Goal: Task Accomplishment & Management: Complete application form

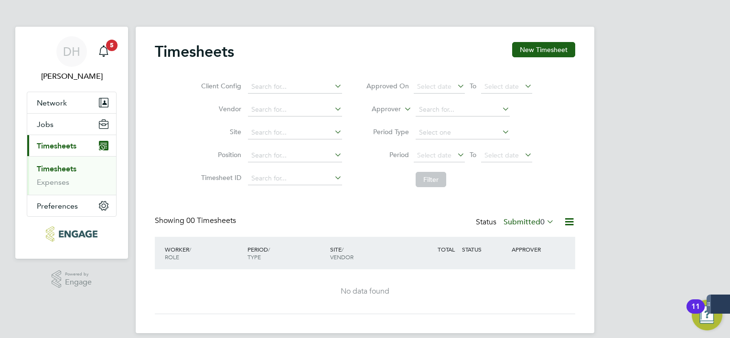
click at [705, 186] on div "DH [PERSON_NAME] Notifications 5 Applications: Network Businesses Sites Workers…" at bounding box center [365, 174] width 730 height 349
click at [450, 159] on span "Select date" at bounding box center [439, 156] width 51 height 13
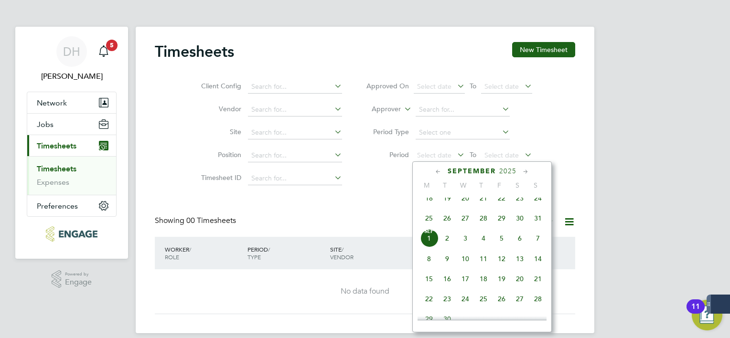
click at [429, 224] on span "25" at bounding box center [429, 218] width 18 height 18
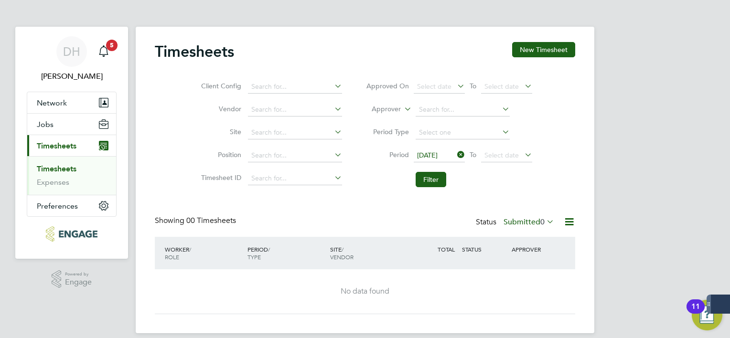
drag, startPoint x: 495, startPoint y: 154, endPoint x: 540, endPoint y: 182, distance: 53.0
click at [494, 155] on span "Select date" at bounding box center [502, 155] width 34 height 9
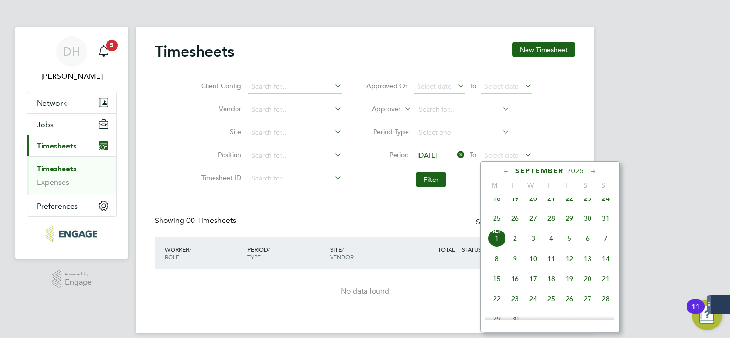
click at [600, 226] on span "31" at bounding box center [606, 218] width 18 height 18
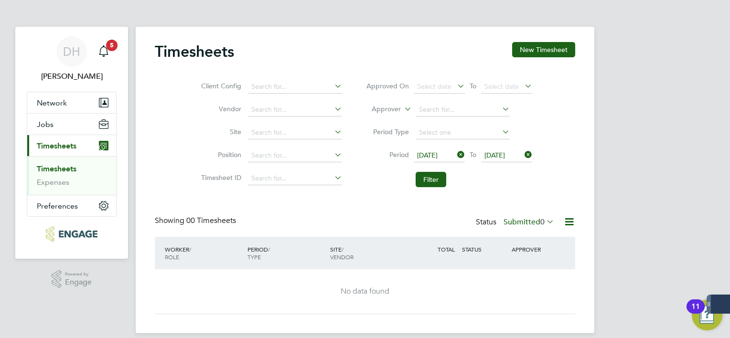
click at [521, 190] on li "Filter" at bounding box center [449, 179] width 190 height 25
drag, startPoint x: 413, startPoint y: 180, endPoint x: 436, endPoint y: 182, distance: 22.5
click at [417, 182] on li "Filter" at bounding box center [449, 179] width 190 height 25
click at [436, 182] on button "Filter" at bounding box center [431, 179] width 31 height 15
click at [545, 49] on button "New Timesheet" at bounding box center [543, 49] width 63 height 15
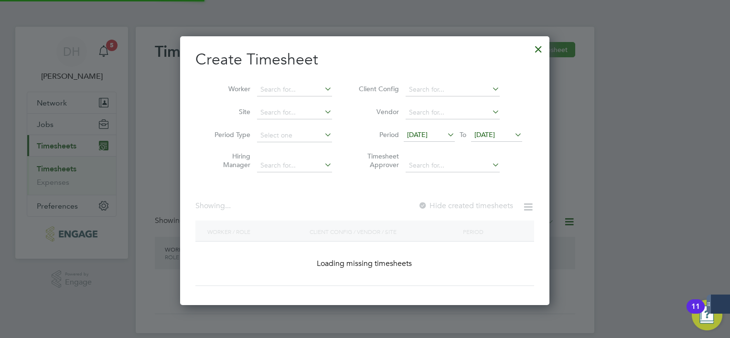
scroll to position [782, 370]
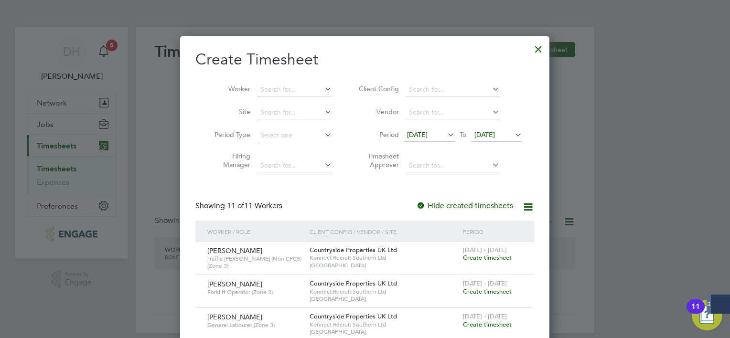
click at [425, 140] on span "[DATE]" at bounding box center [429, 135] width 51 height 13
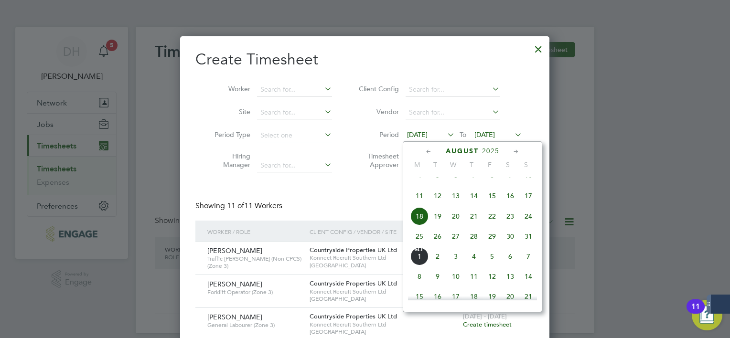
click at [422, 246] on span "25" at bounding box center [420, 237] width 18 height 18
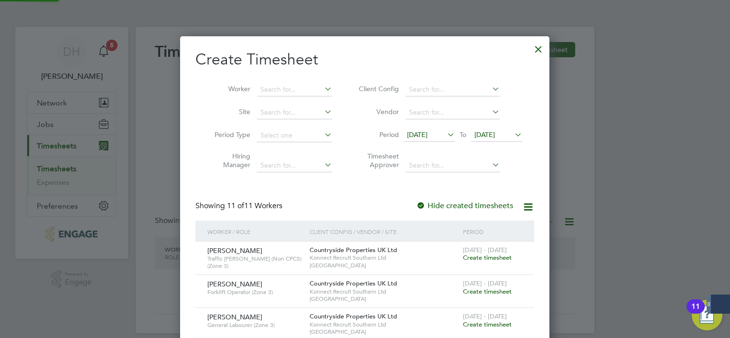
scroll to position [587, 370]
click at [489, 135] on span "[DATE]" at bounding box center [485, 134] width 21 height 9
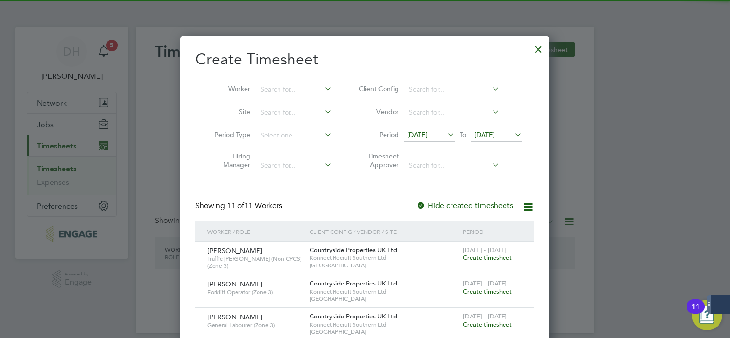
scroll to position [374, 0]
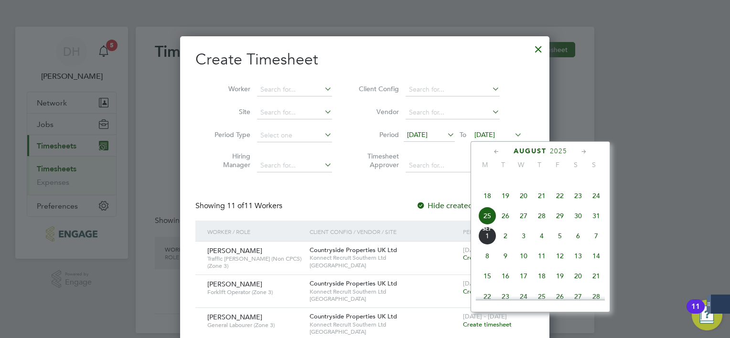
click at [592, 225] on span "31" at bounding box center [596, 216] width 18 height 18
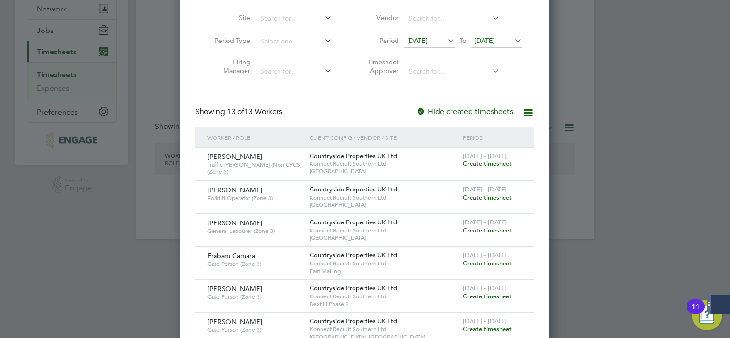
scroll to position [96, 0]
click at [476, 163] on span "Create timesheet" at bounding box center [487, 162] width 49 height 8
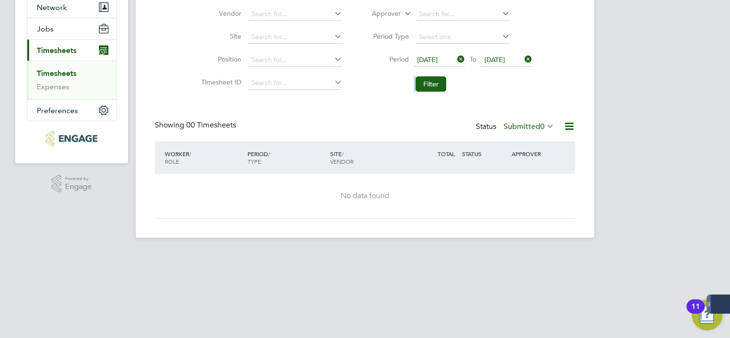
scroll to position [10, 0]
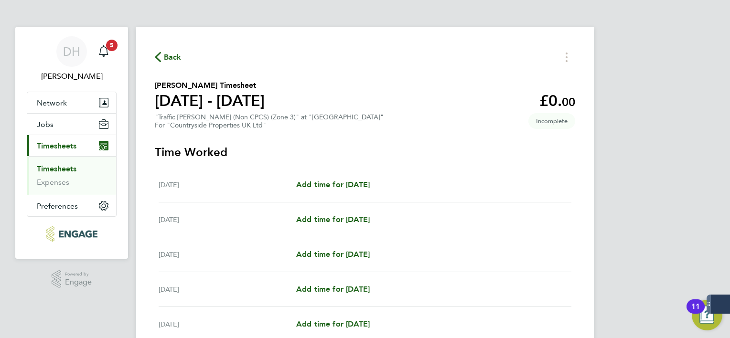
scroll to position [96, 0]
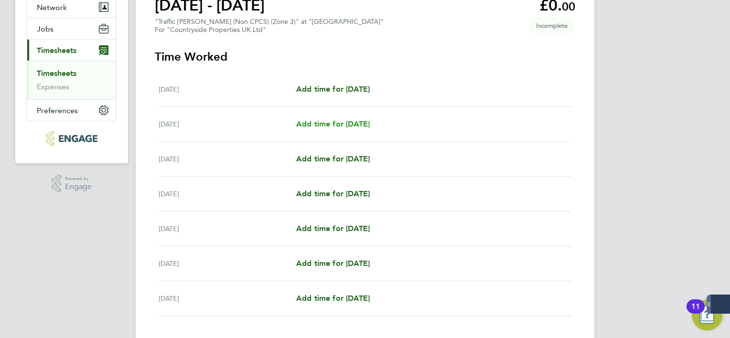
click at [327, 130] on link "Add time for [DATE]" at bounding box center [333, 124] width 74 height 11
select select "30"
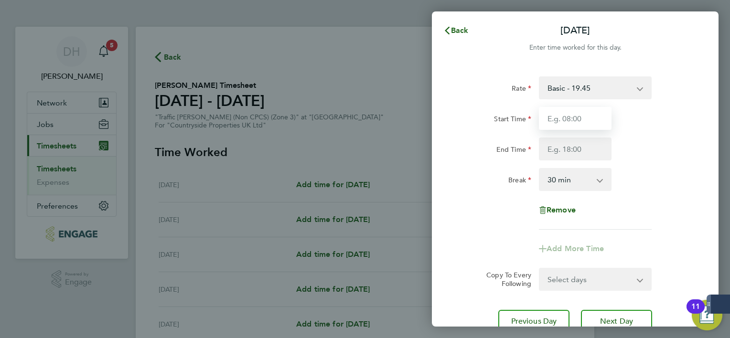
click at [570, 126] on input "Start Time" at bounding box center [575, 118] width 73 height 23
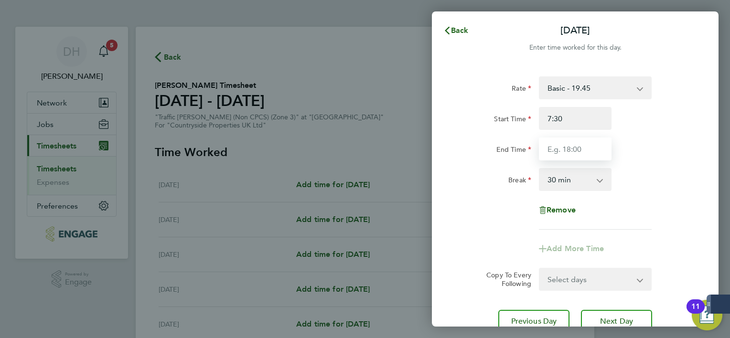
type input "07:30"
drag, startPoint x: 580, startPoint y: 160, endPoint x: 577, endPoint y: 155, distance: 4.9
click at [579, 160] on input "End Time" at bounding box center [575, 149] width 73 height 23
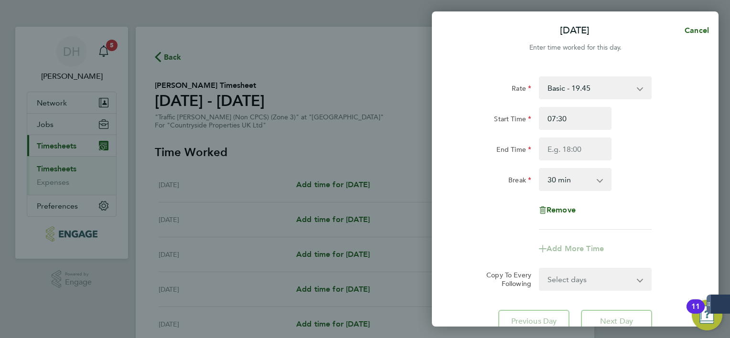
click at [574, 181] on select "0 min 15 min 30 min 45 min 60 min 75 min 90 min" at bounding box center [569, 179] width 59 height 21
select select "60"
click at [540, 169] on select "0 min 15 min 30 min 45 min 60 min 75 min 90 min" at bounding box center [569, 179] width 59 height 21
click at [664, 177] on div "Break 0 min 15 min 30 min 45 min 60 min 75 min 90 min" at bounding box center [575, 179] width 241 height 23
click at [575, 153] on input "End Time" at bounding box center [575, 149] width 73 height 23
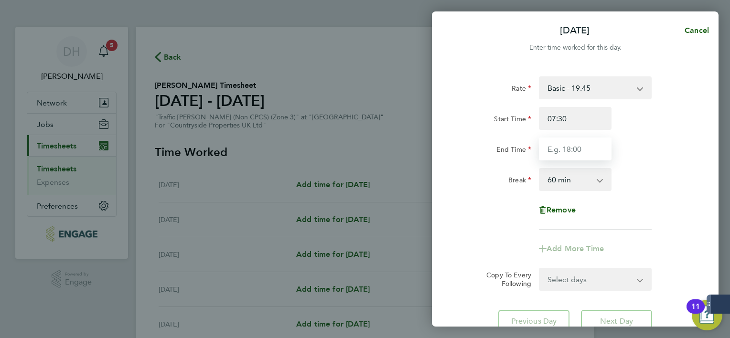
click at [575, 152] on input "End Time" at bounding box center [575, 149] width 73 height 23
type input "18:30"
click at [670, 127] on div "Start Time 07:30" at bounding box center [575, 118] width 241 height 23
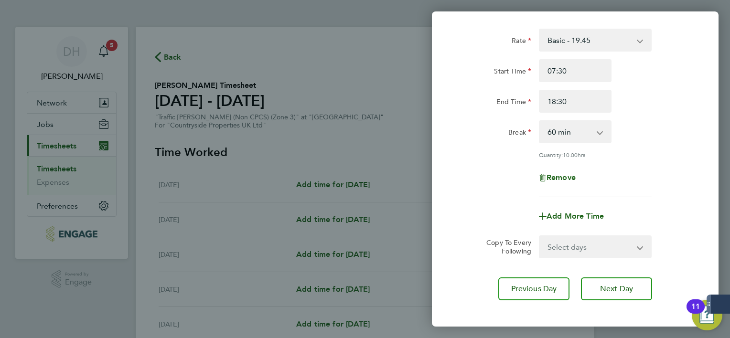
scroll to position [93, 0]
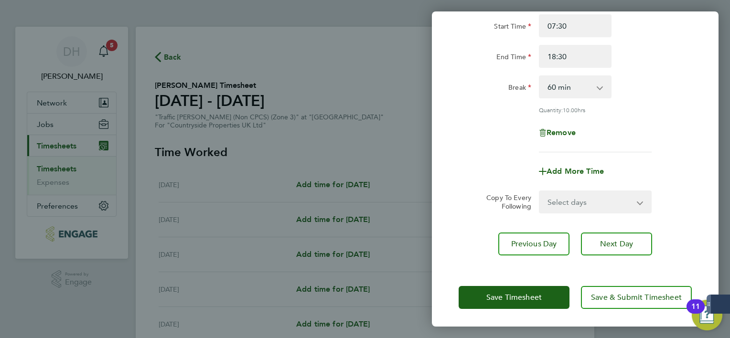
click at [588, 200] on select "Select days Day Weekday (Mon-Fri) Weekend (Sat-Sun) [DATE] [DATE] [DATE] [DATE]…" at bounding box center [590, 202] width 100 height 21
select select "WEEKDAY"
click at [540, 192] on select "Select days Day Weekday (Mon-Fri) Weekend (Sat-Sun) [DATE] [DATE] [DATE] [DATE]…" at bounding box center [590, 202] width 100 height 21
select select "[DATE]"
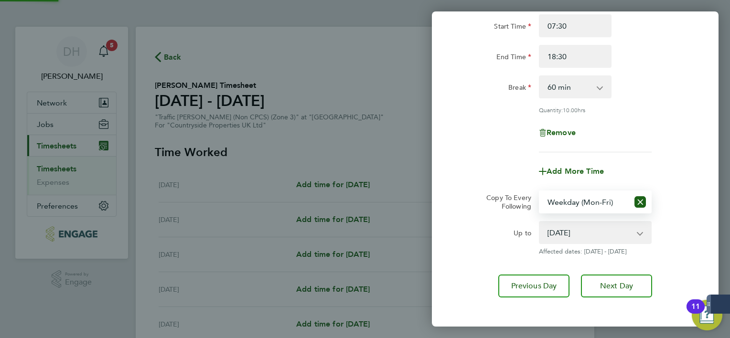
click at [676, 117] on div "Rate Basic - 19.45 Start Time 07:30 End Time 18:30 Break 0 min 15 min 30 min 45…" at bounding box center [575, 68] width 233 height 169
click at [603, 232] on select "[DATE] [DATE] [DATE] [DATE] [DATE]" at bounding box center [589, 232] width 99 height 21
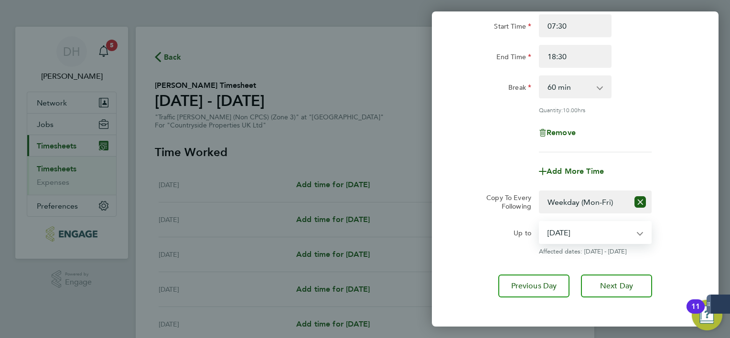
click at [692, 236] on div "Up to [DATE] [DATE] [DATE] [DATE] [DATE] Affected dates: [DATE] - [DATE]" at bounding box center [575, 238] width 241 height 34
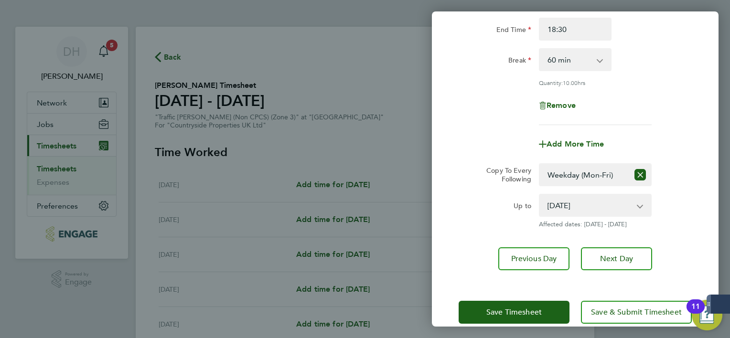
scroll to position [135, 0]
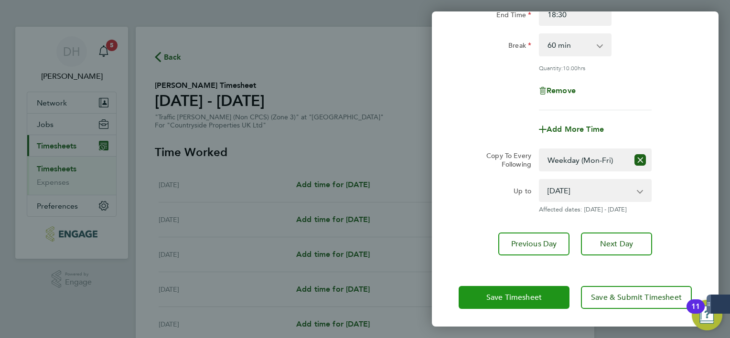
click at [535, 296] on span "Save Timesheet" at bounding box center [514, 298] width 55 height 10
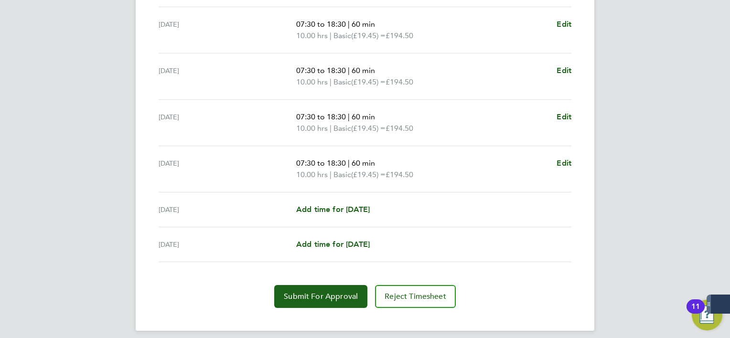
scroll to position [335, 0]
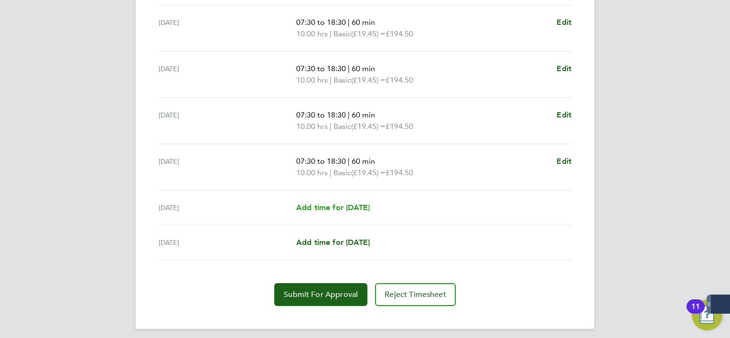
click at [357, 206] on span "Add time for [DATE]" at bounding box center [333, 207] width 74 height 9
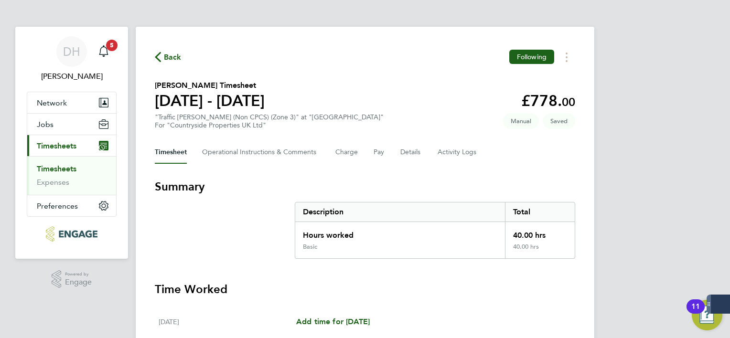
select select "30"
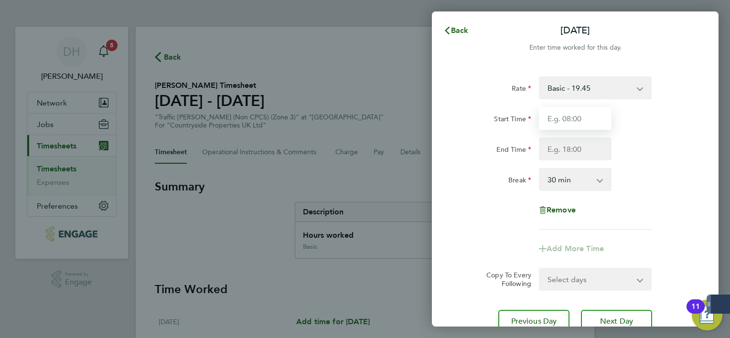
click at [588, 115] on input "Start Time" at bounding box center [575, 118] width 73 height 23
click at [586, 122] on input "Start Time" at bounding box center [575, 118] width 73 height 23
type input "07:30"
click at [644, 140] on div "End Time" at bounding box center [575, 149] width 241 height 23
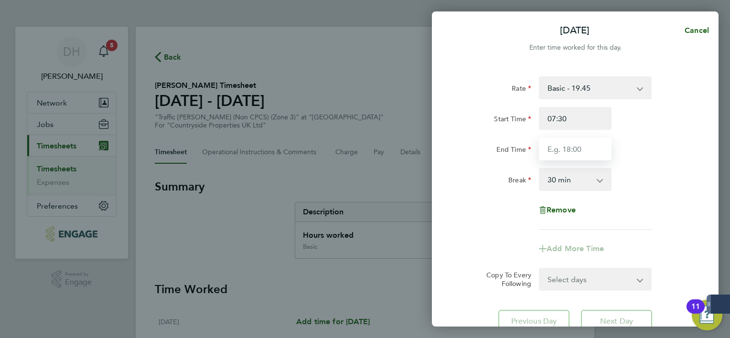
click at [576, 154] on input "End Time" at bounding box center [575, 149] width 73 height 23
type input "14:30"
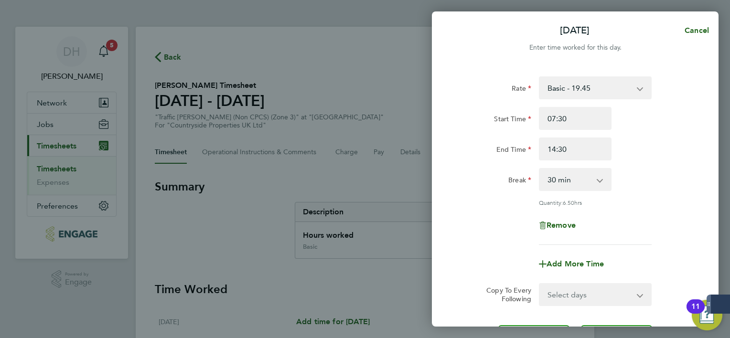
click at [651, 168] on div "Break 0 min 15 min 30 min 45 min 60 min 75 min 90 min" at bounding box center [575, 179] width 241 height 23
click at [563, 187] on select "0 min 15 min 30 min 45 min 60 min 75 min 90 min" at bounding box center [569, 179] width 59 height 21
select select "60"
click at [540, 169] on select "0 min 15 min 30 min 45 min 60 min 75 min 90 min" at bounding box center [569, 179] width 59 height 21
click at [637, 209] on div "Rate Basic - 19.45 Start Time 07:30 End Time 14:30 Break 0 min 15 min 30 min 45…" at bounding box center [575, 160] width 233 height 169
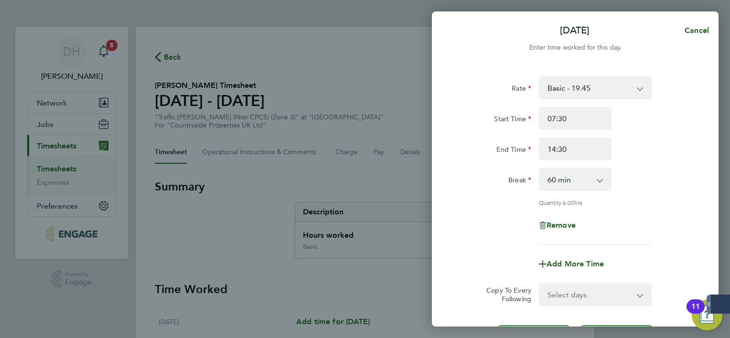
click at [670, 209] on div "Rate Basic - 19.45 Start Time 07:30 End Time 14:30 Break 0 min 15 min 30 min 45…" at bounding box center [575, 160] width 233 height 169
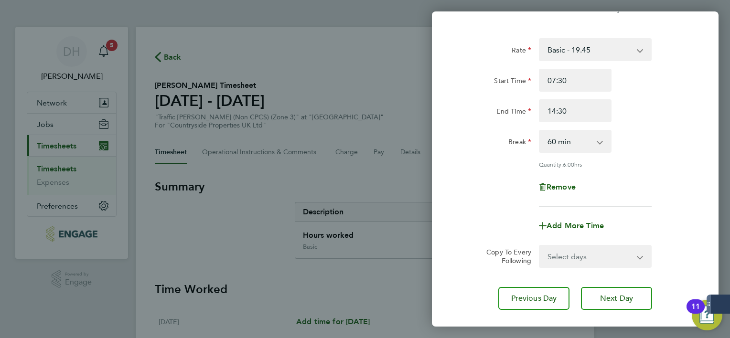
scroll to position [93, 0]
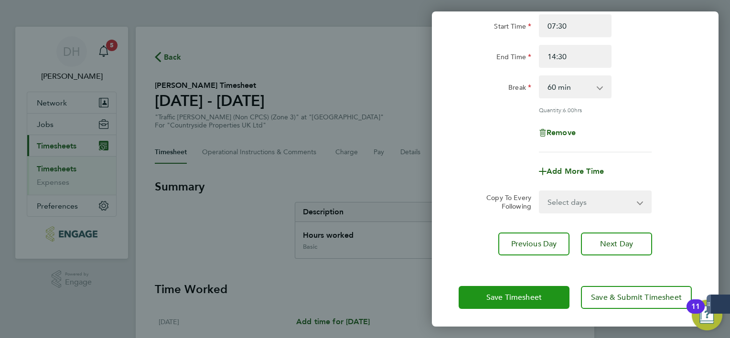
click at [520, 300] on span "Save Timesheet" at bounding box center [514, 298] width 55 height 10
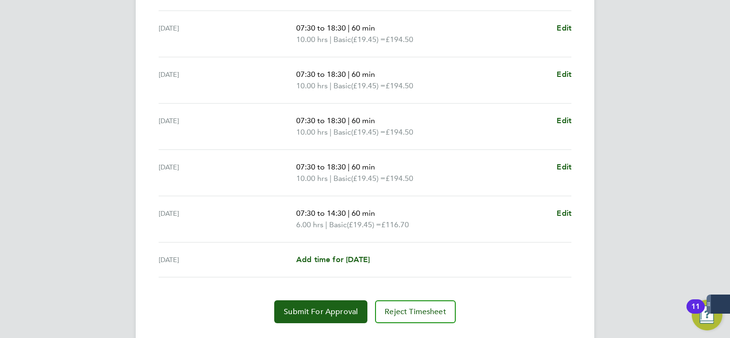
scroll to position [351, 0]
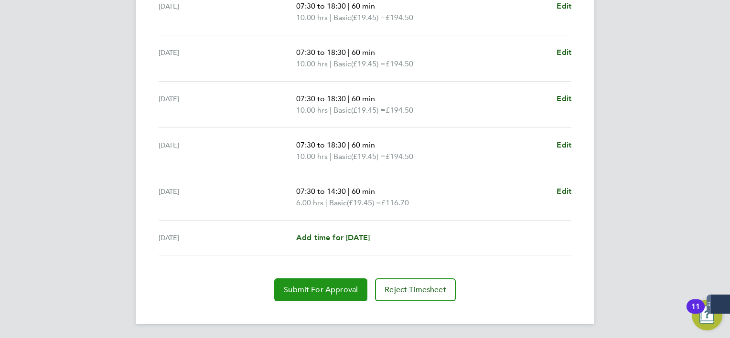
click at [301, 294] on button "Submit For Approval" at bounding box center [320, 290] width 93 height 23
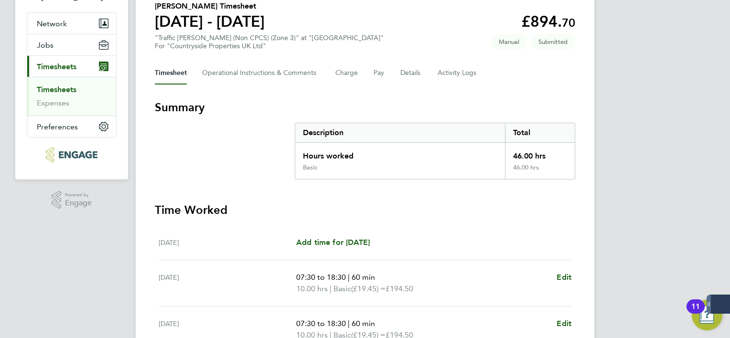
scroll to position [0, 0]
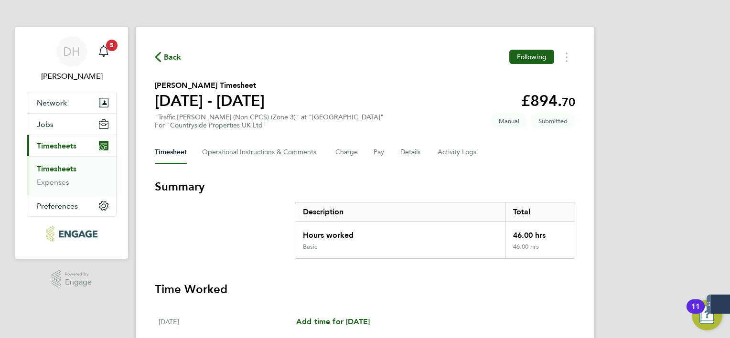
click at [167, 58] on span "Back" at bounding box center [173, 57] width 18 height 11
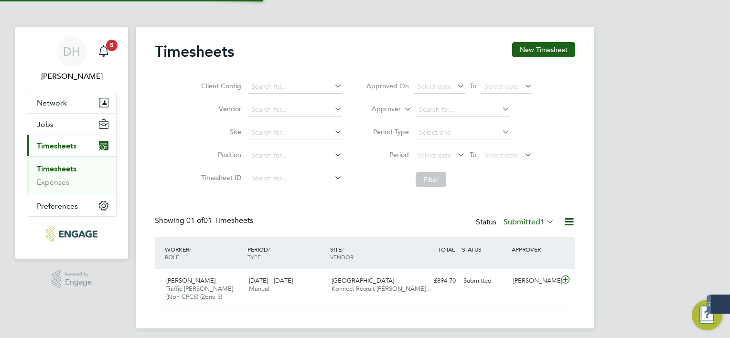
scroll to position [24, 83]
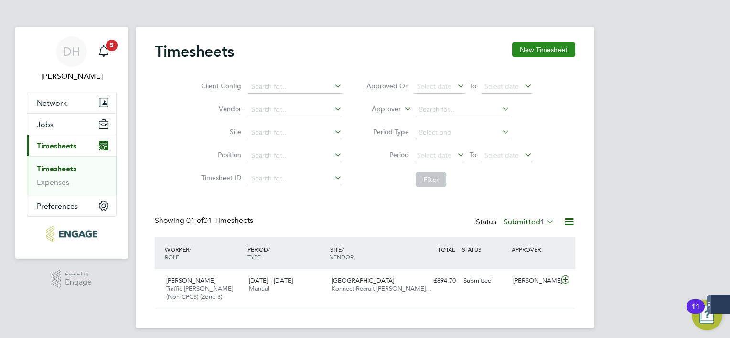
click at [545, 49] on button "New Timesheet" at bounding box center [543, 49] width 63 height 15
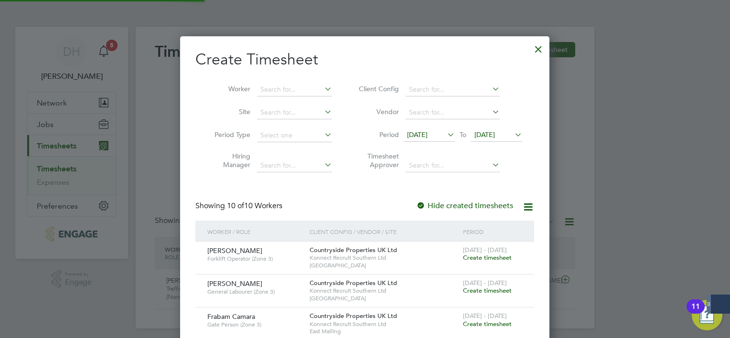
scroll to position [749, 370]
click at [428, 132] on span "[DATE]" at bounding box center [417, 134] width 21 height 9
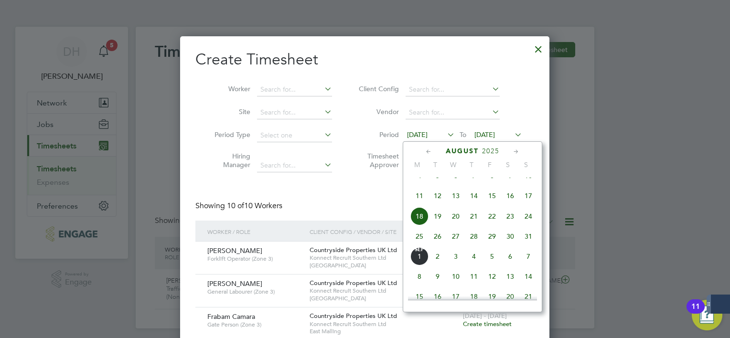
click at [415, 226] on span "18" at bounding box center [420, 216] width 18 height 18
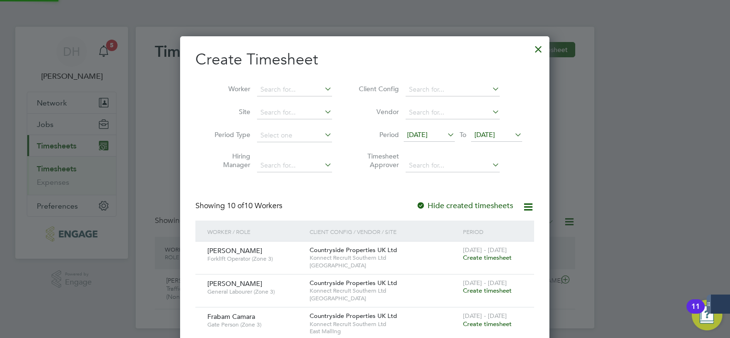
scroll to position [749, 370]
click at [489, 137] on span "[DATE]" at bounding box center [485, 134] width 21 height 9
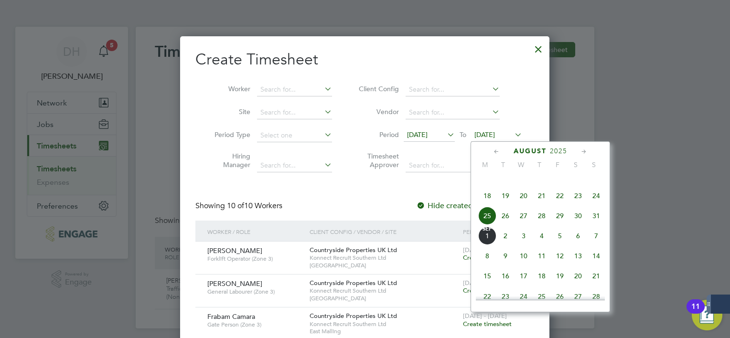
click at [596, 225] on span "31" at bounding box center [596, 216] width 18 height 18
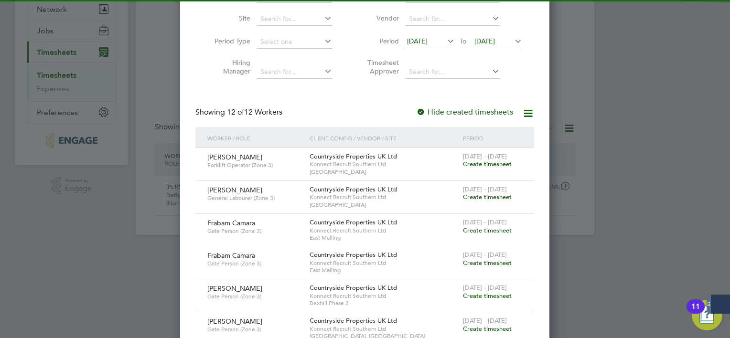
scroll to position [96, 0]
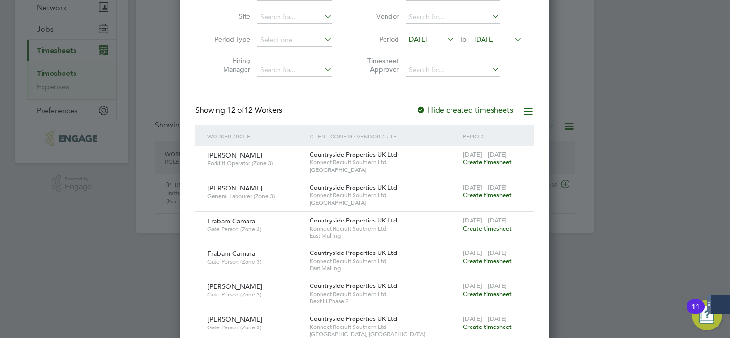
click at [490, 162] on span "Create timesheet" at bounding box center [487, 162] width 49 height 8
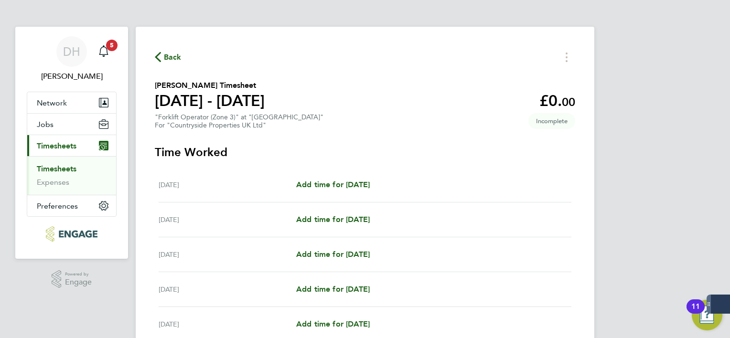
scroll to position [96, 0]
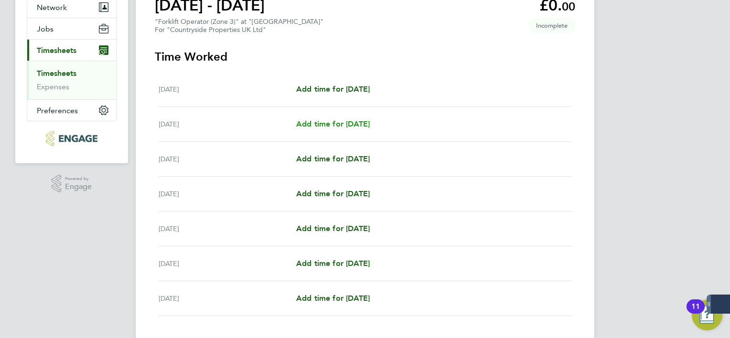
click at [342, 128] on span "Add time for [DATE]" at bounding box center [333, 123] width 74 height 9
select select "30"
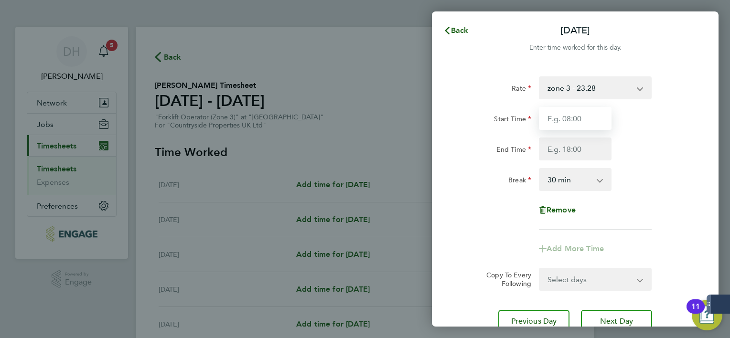
click at [579, 117] on input "Start Time" at bounding box center [575, 118] width 73 height 23
type input "07:30"
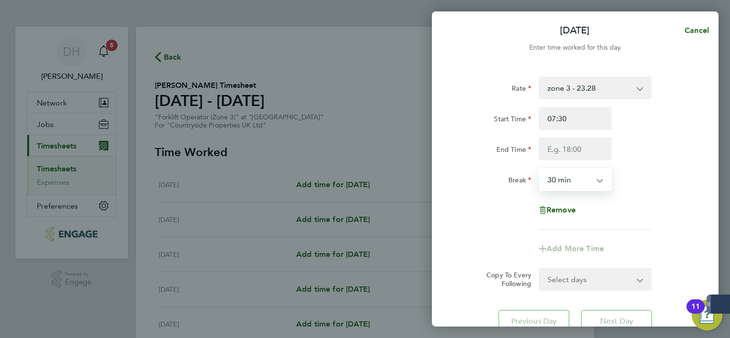
click at [561, 178] on select "0 min 15 min 30 min 45 min 60 min 75 min 90 min" at bounding box center [569, 179] width 59 height 21
select select "60"
click at [540, 169] on select "0 min 15 min 30 min 45 min 60 min 75 min 90 min" at bounding box center [569, 179] width 59 height 21
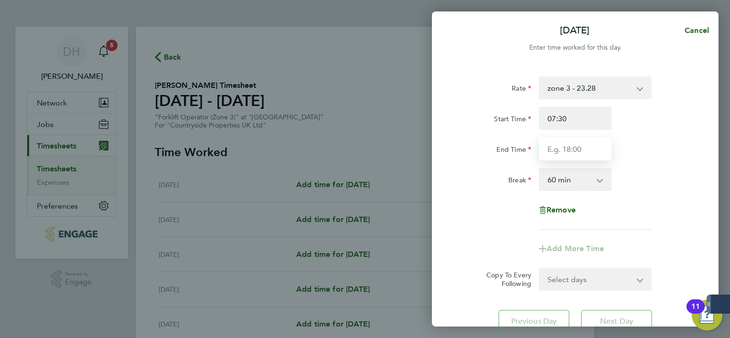
click at [570, 152] on input "End Time" at bounding box center [575, 149] width 73 height 23
type input "17:30"
click at [677, 218] on div "Remove" at bounding box center [575, 210] width 241 height 23
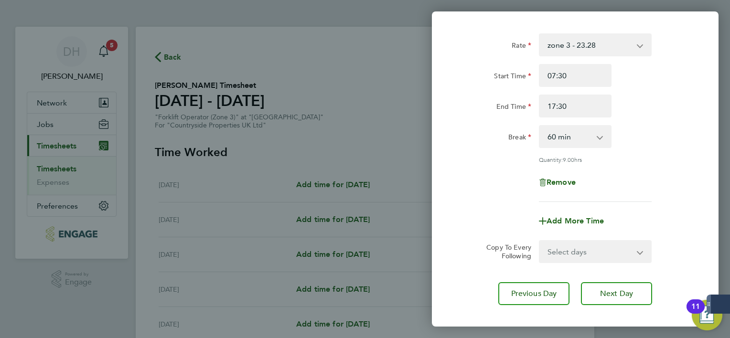
scroll to position [93, 0]
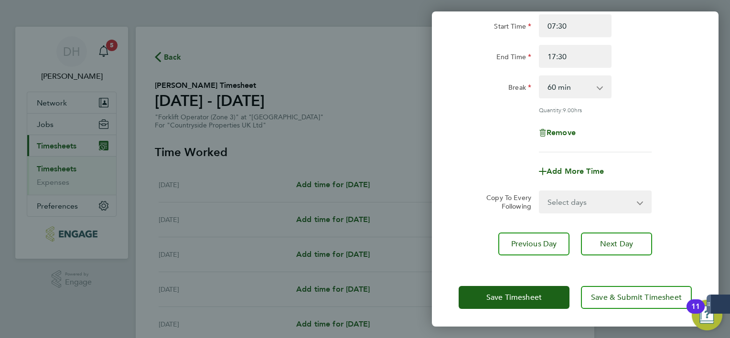
click at [608, 198] on select "Select days Day Weekday (Mon-Fri) Weekend (Sat-Sun) [DATE] [DATE] [DATE] [DATE]…" at bounding box center [590, 202] width 100 height 21
select select "WEEKDAY"
click at [540, 192] on select "Select days Day Weekday (Mon-Fri) Weekend (Sat-Sun) [DATE] [DATE] [DATE] [DATE]…" at bounding box center [590, 202] width 100 height 21
select select "[DATE]"
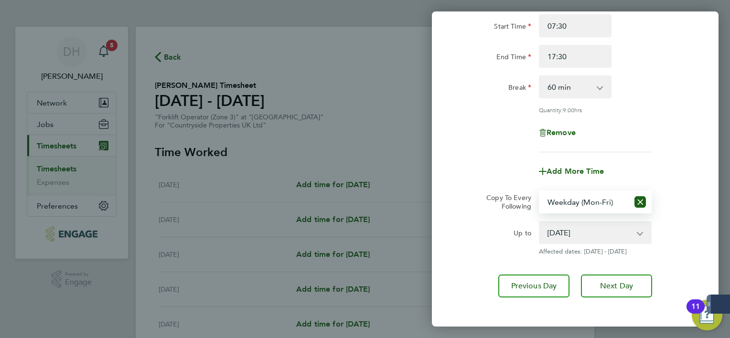
click at [662, 141] on div "Remove" at bounding box center [575, 132] width 241 height 23
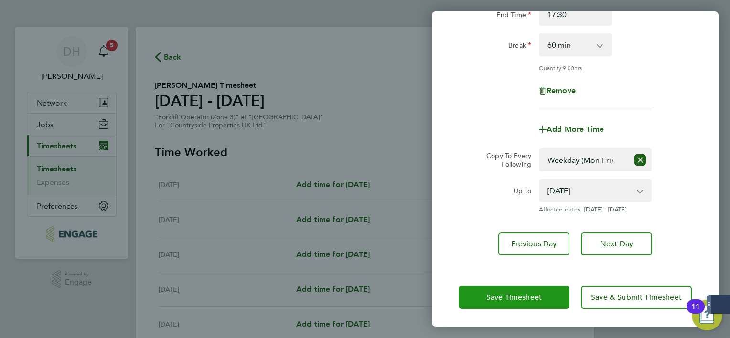
click at [535, 299] on span "Save Timesheet" at bounding box center [514, 298] width 55 height 10
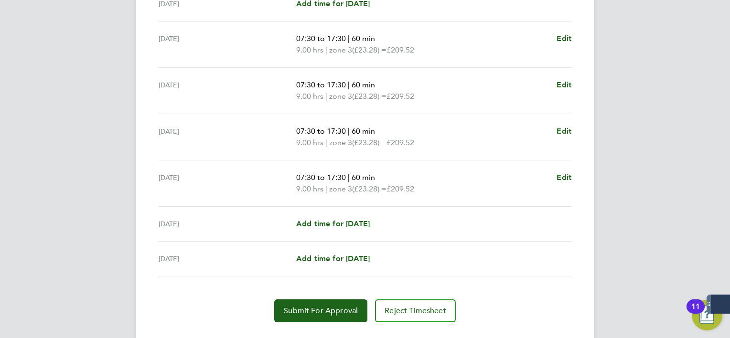
scroll to position [335, 0]
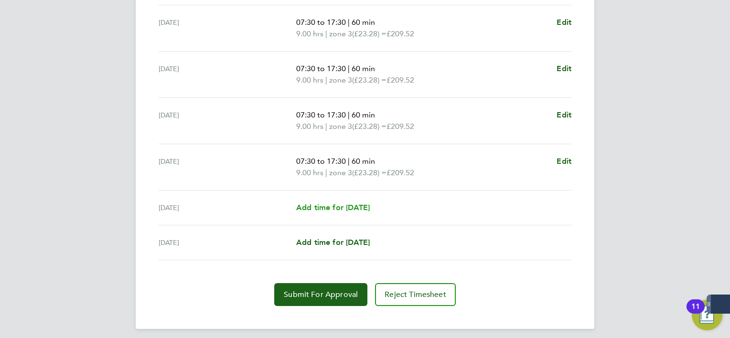
click at [308, 206] on span "Add time for [DATE]" at bounding box center [333, 207] width 74 height 9
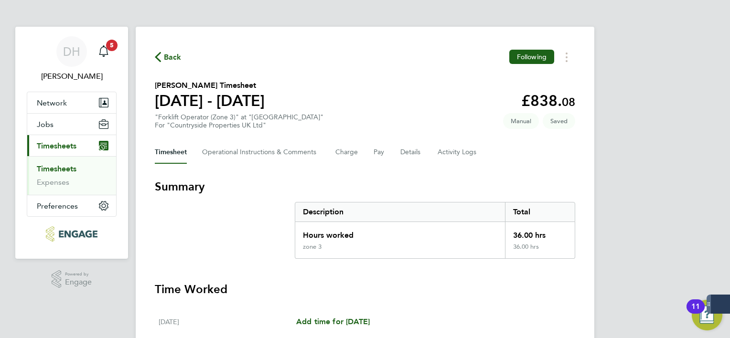
select select "30"
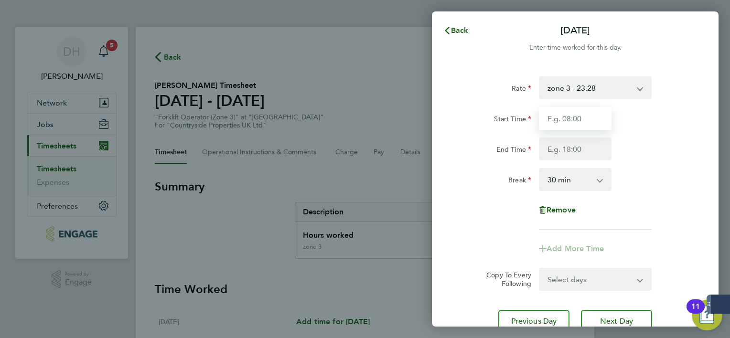
click at [562, 120] on input "Start Time" at bounding box center [575, 118] width 73 height 23
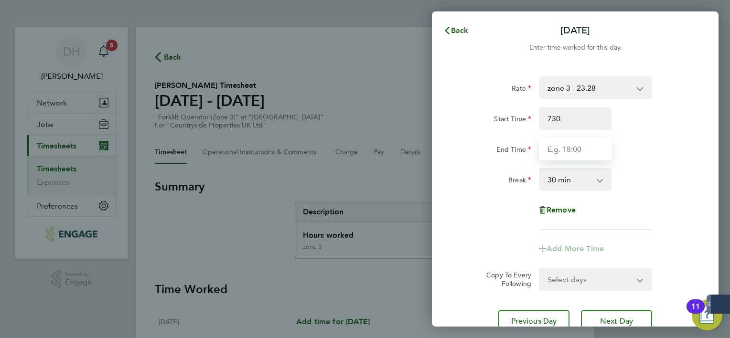
type input "07:30"
click at [566, 156] on input "End Time" at bounding box center [575, 149] width 73 height 23
type input "2"
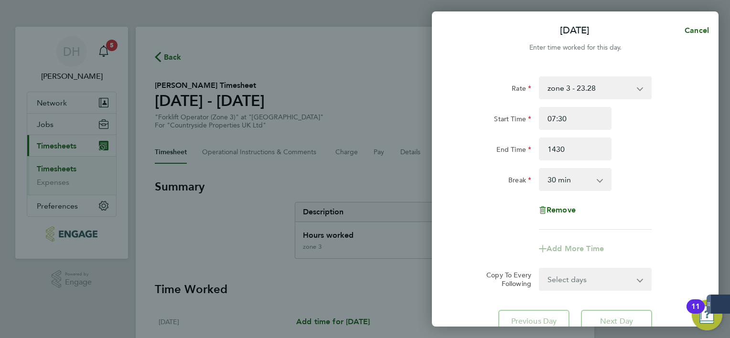
type input "14:30"
drag, startPoint x: 564, startPoint y: 178, endPoint x: 558, endPoint y: 176, distance: 6.0
click at [564, 178] on select "0 min 15 min 30 min 45 min 60 min 75 min 90 min" at bounding box center [569, 179] width 59 height 21
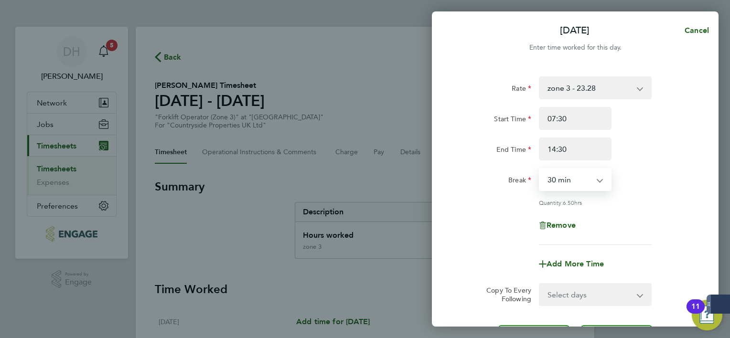
select select "60"
click at [540, 169] on select "0 min 15 min 30 min 45 min 60 min 75 min 90 min" at bounding box center [569, 179] width 59 height 21
click at [677, 200] on div "Quantity: 6.00 hrs" at bounding box center [575, 203] width 241 height 8
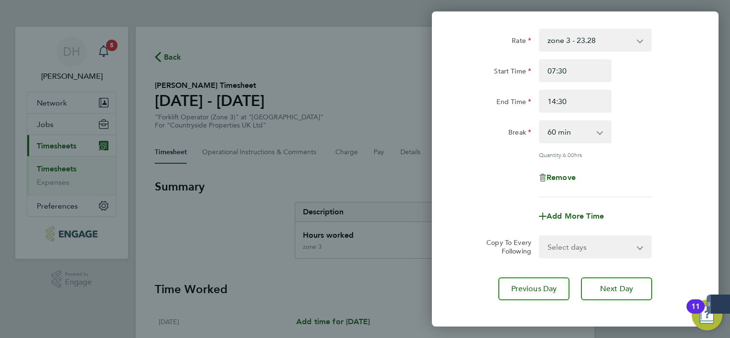
scroll to position [93, 0]
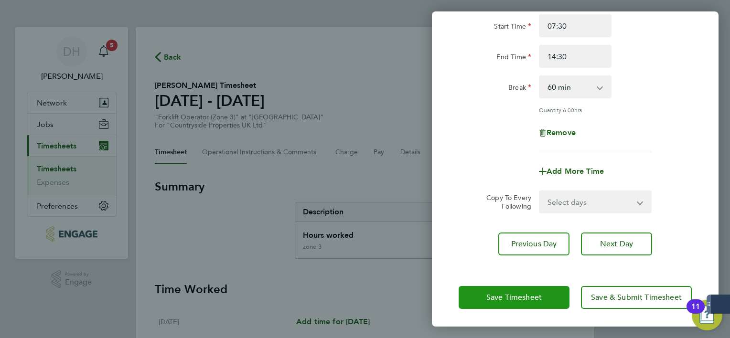
click at [537, 294] on span "Save Timesheet" at bounding box center [514, 298] width 55 height 10
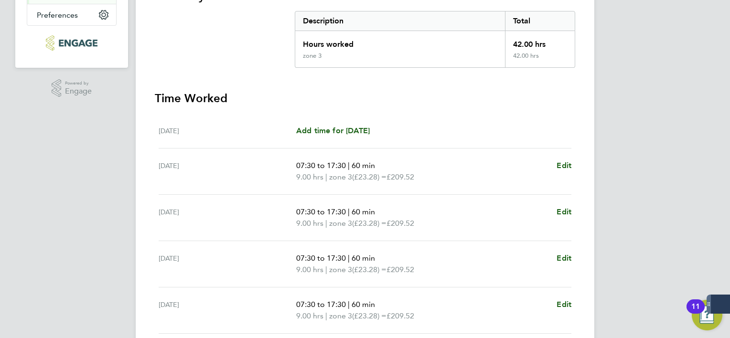
scroll to position [351, 0]
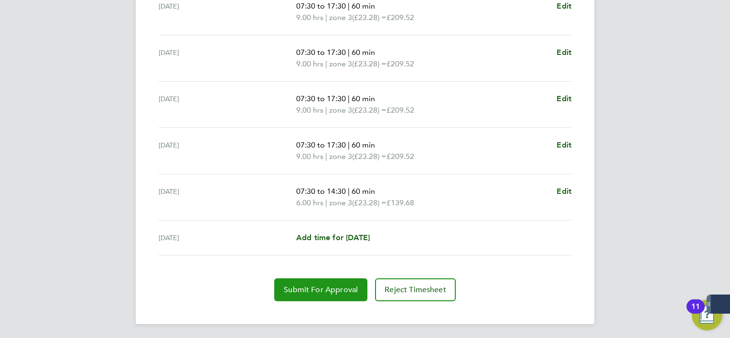
click at [313, 295] on button "Submit For Approval" at bounding box center [320, 290] width 93 height 23
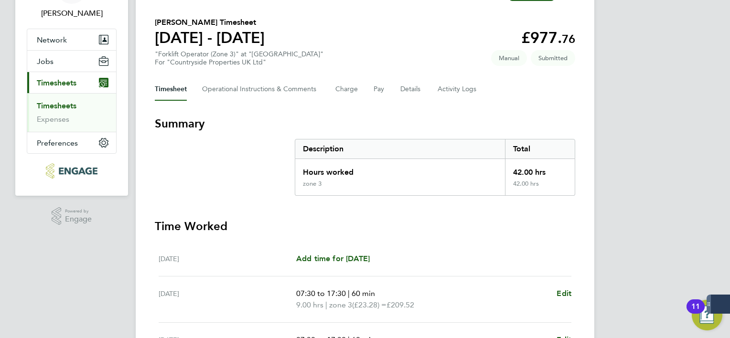
scroll to position [0, 0]
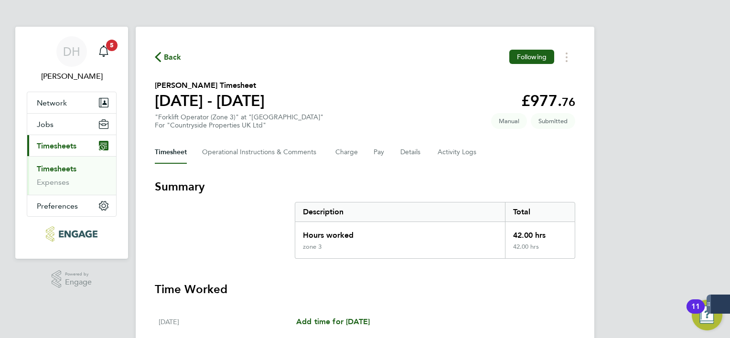
click at [167, 59] on span "Back" at bounding box center [173, 57] width 18 height 11
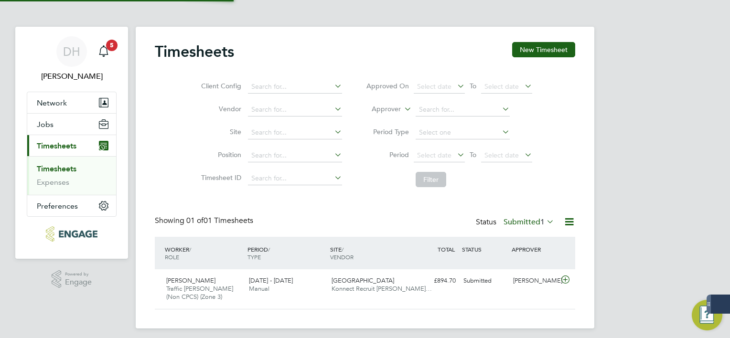
scroll to position [24, 83]
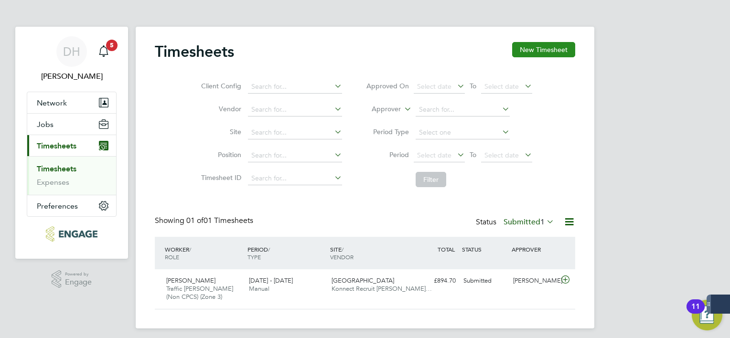
click at [554, 44] on button "New Timesheet" at bounding box center [543, 49] width 63 height 15
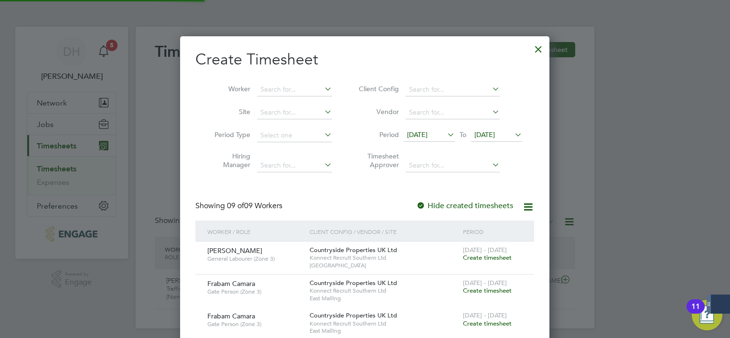
scroll to position [716, 370]
click at [428, 136] on span "[DATE]" at bounding box center [417, 134] width 21 height 9
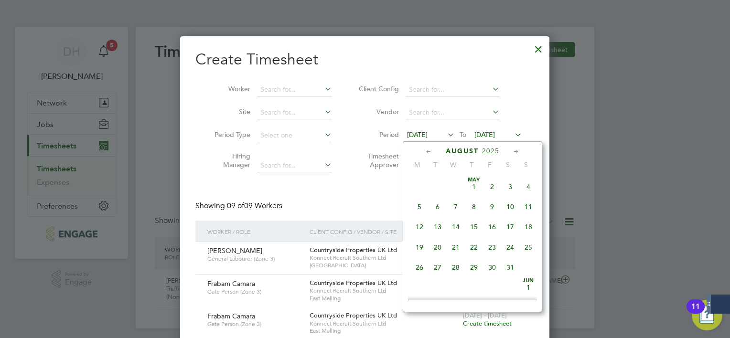
scroll to position [354, 0]
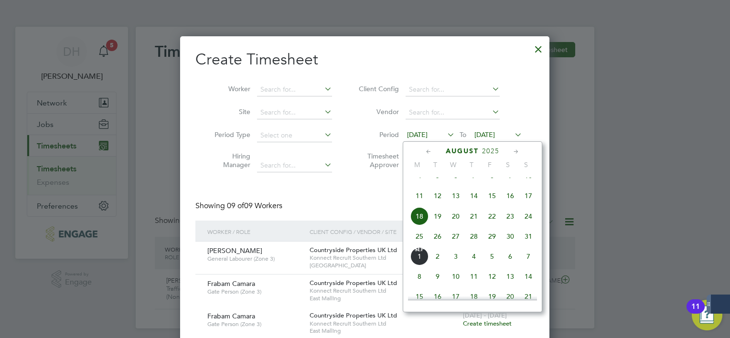
click at [417, 246] on span "25" at bounding box center [420, 237] width 18 height 18
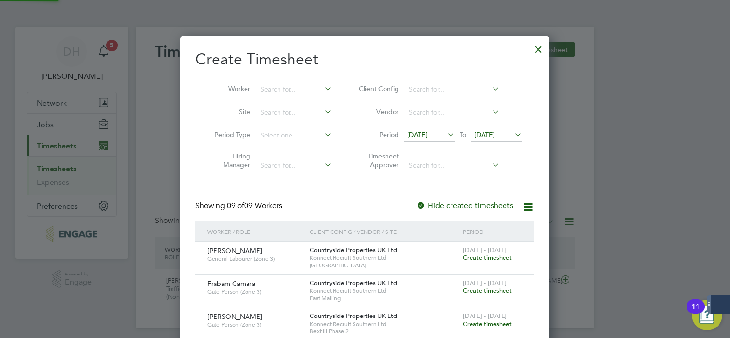
scroll to position [520, 370]
click at [495, 131] on span "[DATE]" at bounding box center [485, 134] width 21 height 9
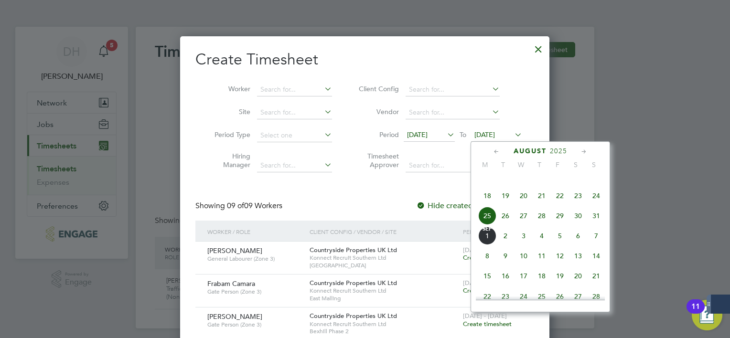
click at [578, 225] on span "30" at bounding box center [578, 216] width 18 height 18
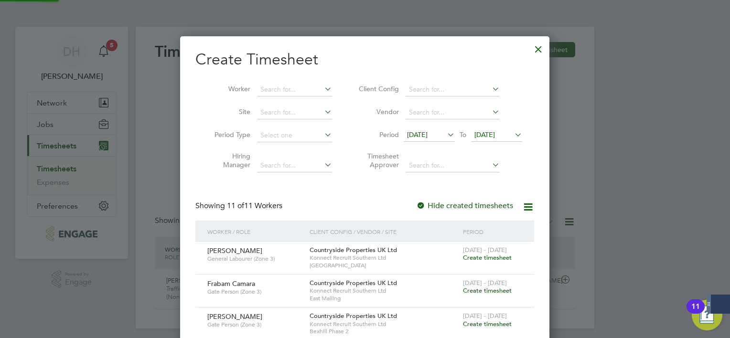
scroll to position [587, 370]
click at [472, 256] on span "Create timesheet" at bounding box center [487, 258] width 49 height 8
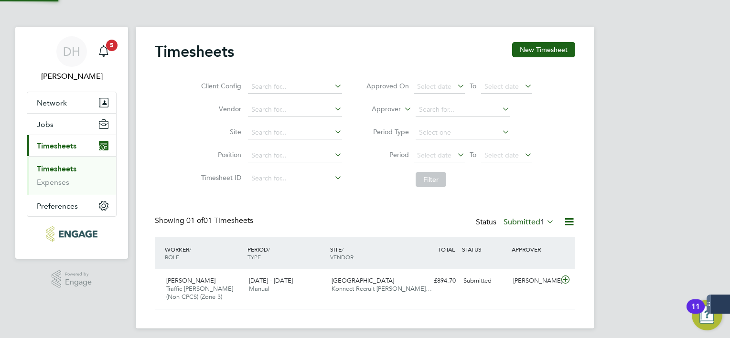
scroll to position [32, 83]
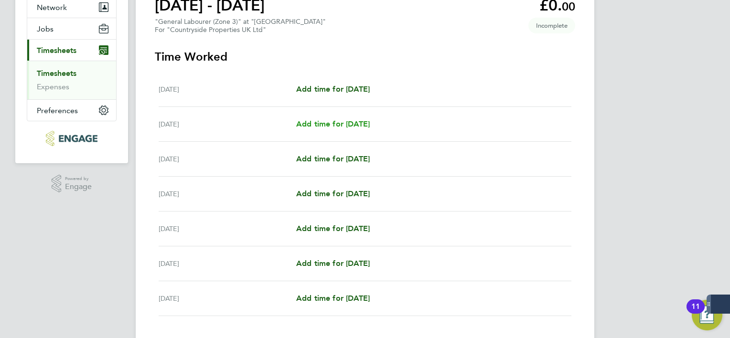
click at [347, 125] on span "Add time for [DATE]" at bounding box center [333, 123] width 74 height 9
select select "30"
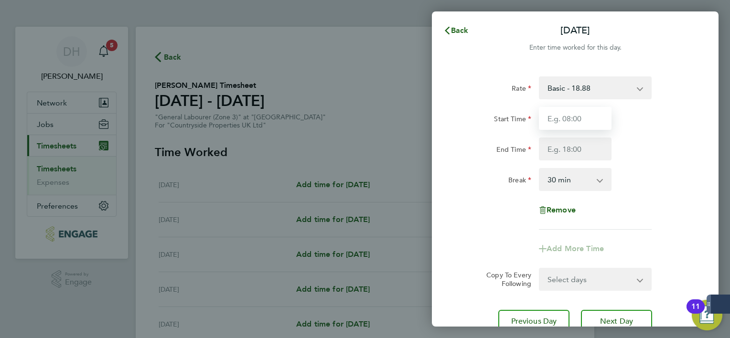
click at [587, 116] on input "Start Time" at bounding box center [575, 118] width 73 height 23
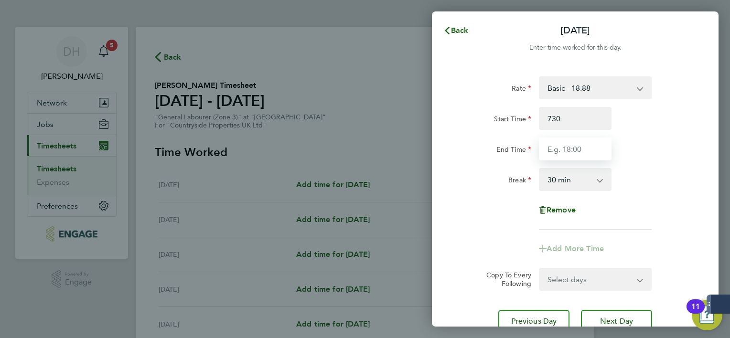
type input "07:30"
click at [569, 152] on input "End Time" at bounding box center [575, 149] width 73 height 23
type input "4"
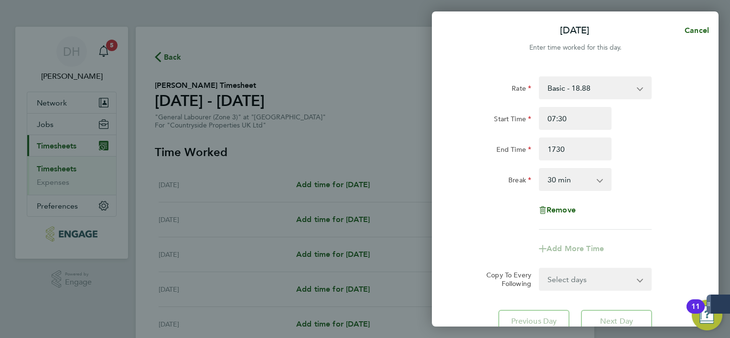
type input "17:30"
click at [566, 187] on select "0 min 15 min 30 min 45 min 60 min 75 min 90 min" at bounding box center [569, 179] width 59 height 21
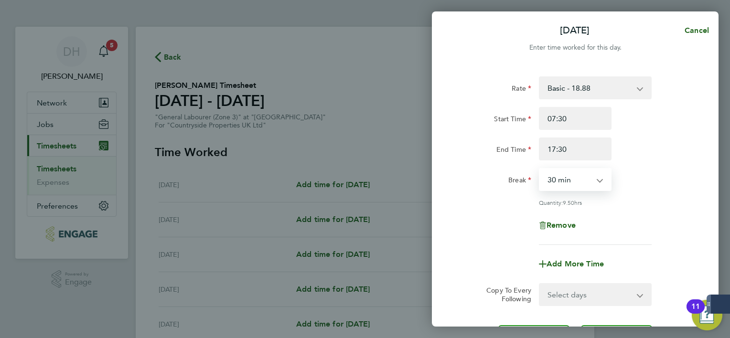
select select "60"
click at [540, 169] on select "0 min 15 min 30 min 45 min 60 min 75 min 90 min" at bounding box center [569, 179] width 59 height 21
click at [649, 189] on div "Break 0 min 15 min 30 min 45 min 60 min 75 min 90 min" at bounding box center [575, 179] width 241 height 23
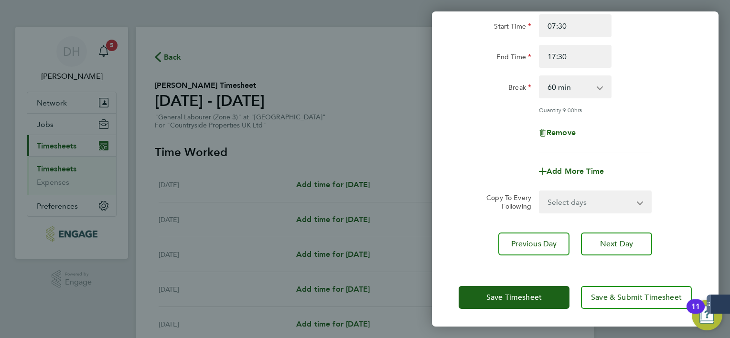
click at [583, 202] on select "Select days Day Weekday (Mon-Fri) Weekend (Sat-Sun) [DATE] [DATE] [DATE] [DATE]…" at bounding box center [590, 202] width 100 height 21
select select "WEEKDAY"
click at [540, 192] on select "Select days Day Weekday (Mon-Fri) Weekend (Sat-Sun) [DATE] [DATE] [DATE] [DATE]…" at bounding box center [590, 202] width 100 height 21
select select "[DATE]"
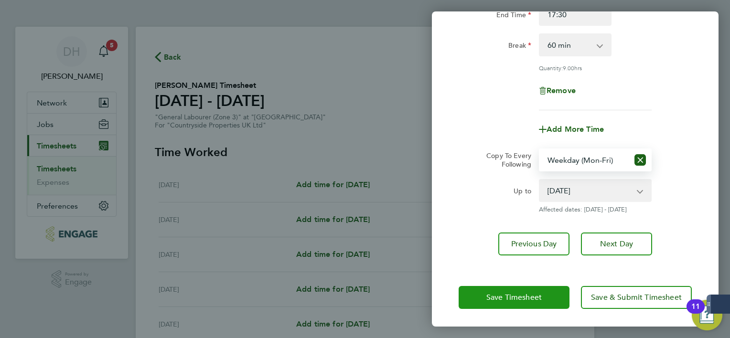
click at [523, 297] on span "Save Timesheet" at bounding box center [514, 298] width 55 height 10
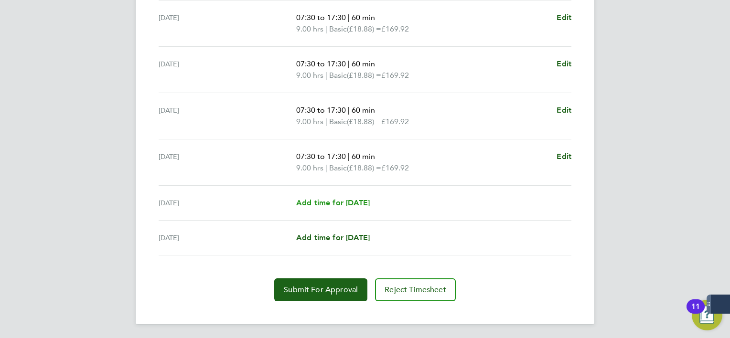
click at [339, 207] on link "Add time for [DATE]" at bounding box center [333, 202] width 74 height 11
select select "30"
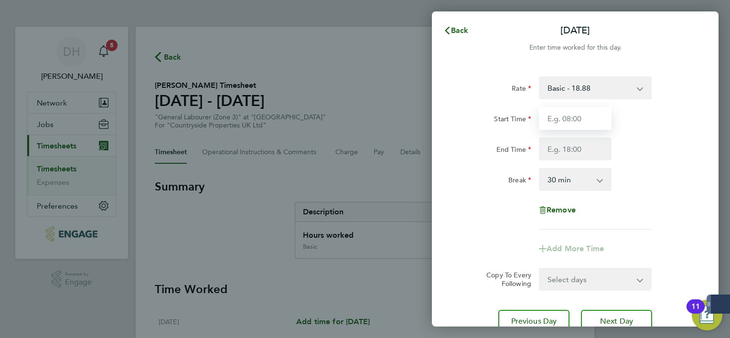
click at [587, 113] on input "Start Time" at bounding box center [575, 118] width 73 height 23
type input "1"
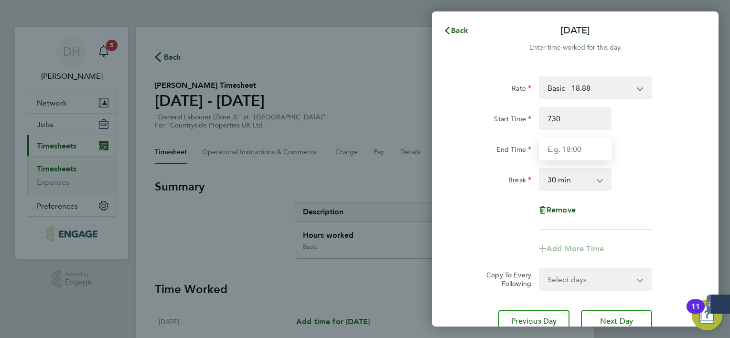
type input "07:30"
click at [574, 148] on input "End Time" at bounding box center [575, 149] width 73 height 23
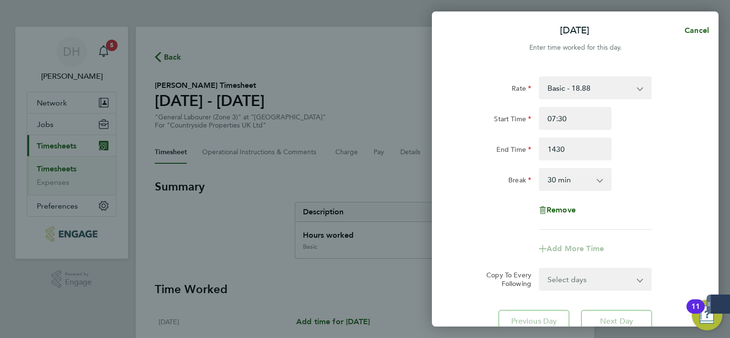
type input "14:30"
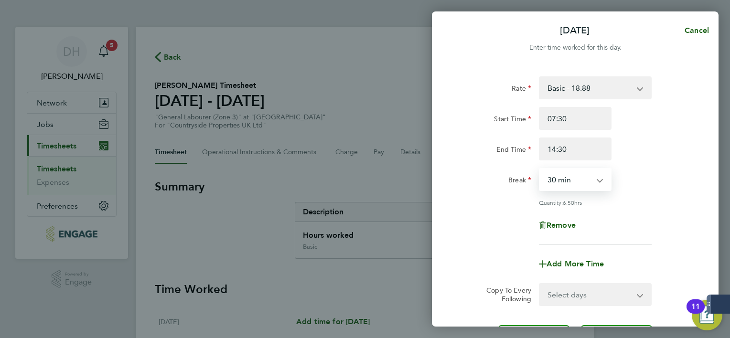
click at [573, 181] on select "0 min 15 min 30 min 45 min 60 min 75 min 90 min" at bounding box center [569, 179] width 59 height 21
select select "60"
click at [540, 169] on select "0 min 15 min 30 min 45 min 60 min 75 min 90 min" at bounding box center [569, 179] width 59 height 21
click at [665, 204] on div "Quantity: 6.00 hrs" at bounding box center [575, 203] width 241 height 8
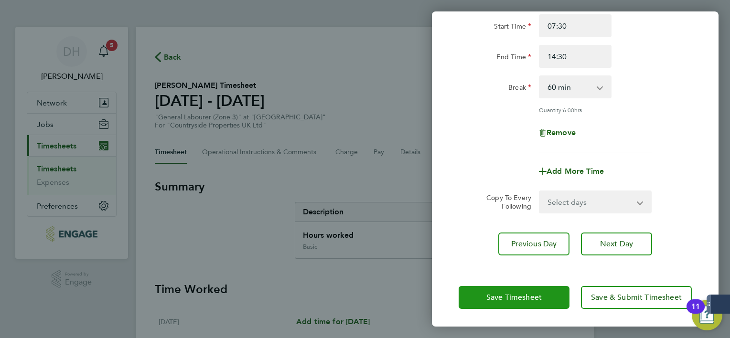
click at [541, 290] on button "Save Timesheet" at bounding box center [514, 297] width 111 height 23
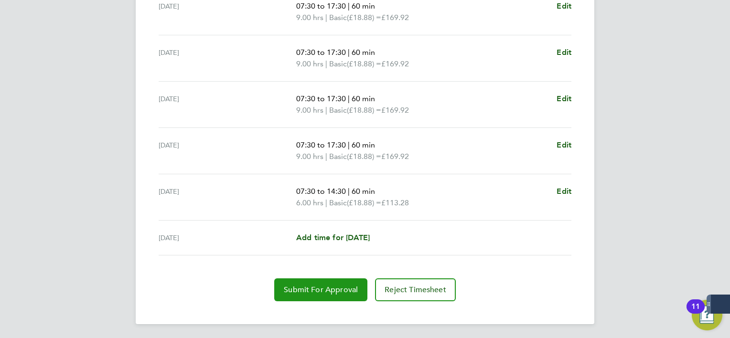
click at [319, 287] on span "Submit For Approval" at bounding box center [321, 290] width 74 height 10
